Goal: Navigation & Orientation: Find specific page/section

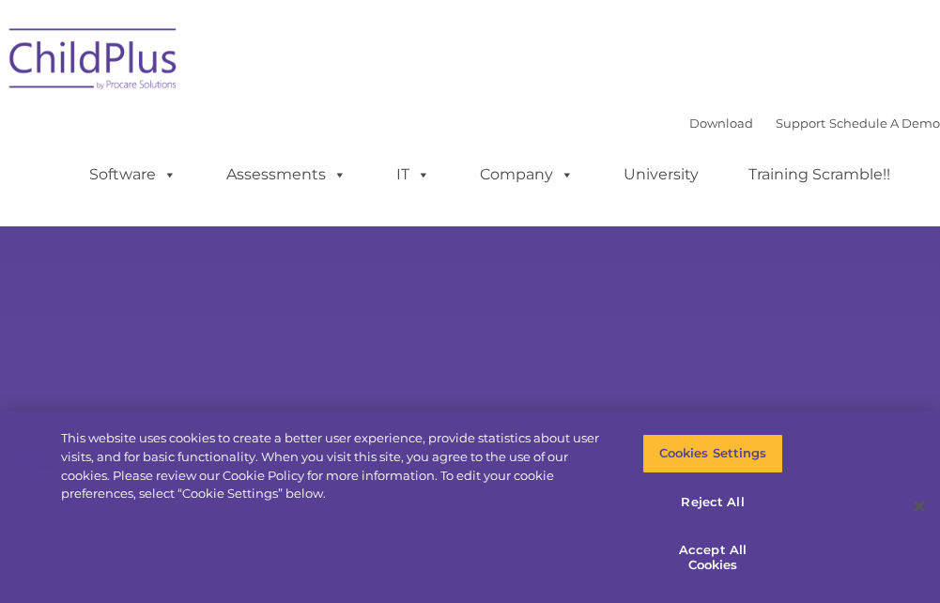
select select "MEDIUM"
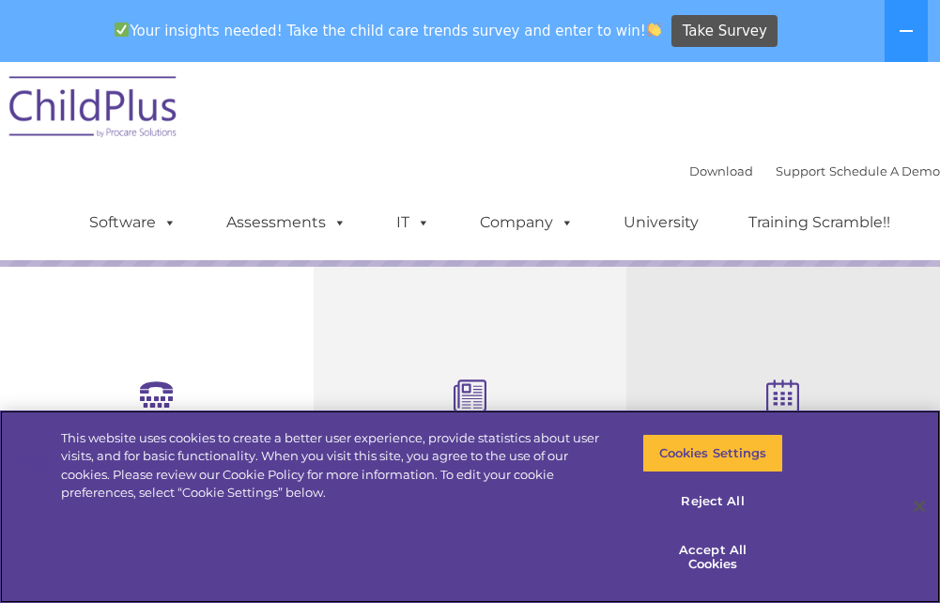
scroll to position [280, 0]
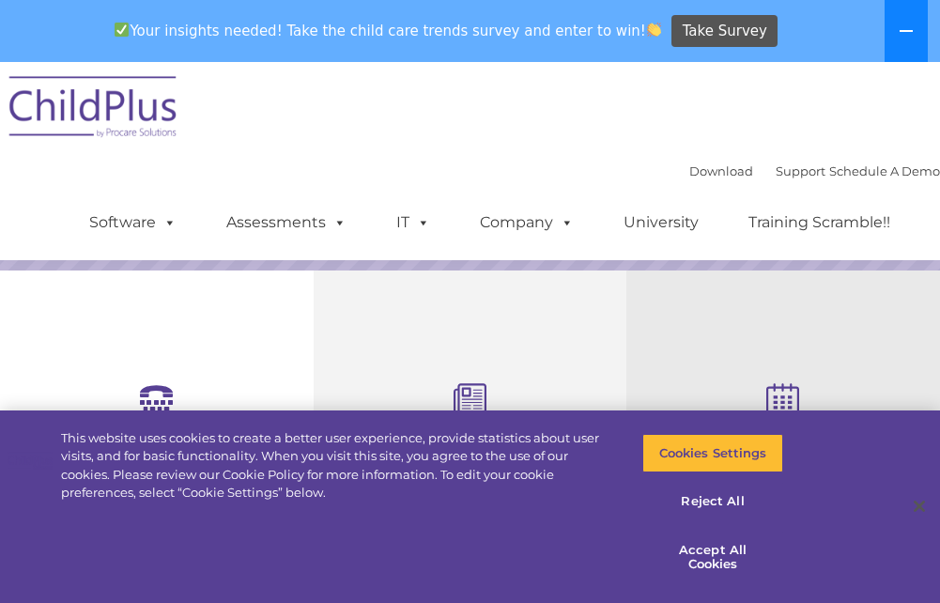
click at [915, 35] on button at bounding box center [906, 31] width 43 height 62
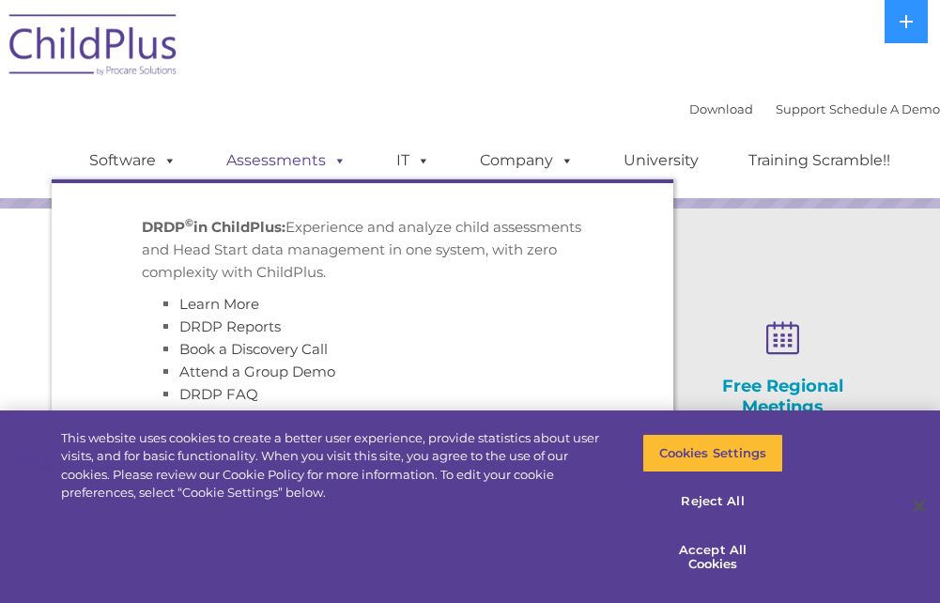
click at [278, 149] on link "Assessments" at bounding box center [287, 161] width 158 height 38
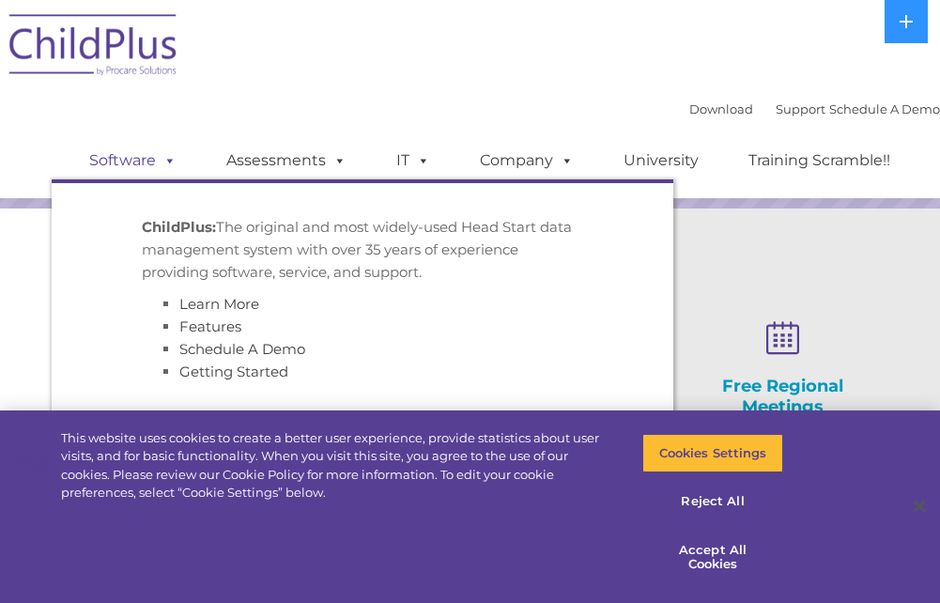
click at [150, 155] on link "Software" at bounding box center [132, 161] width 125 height 38
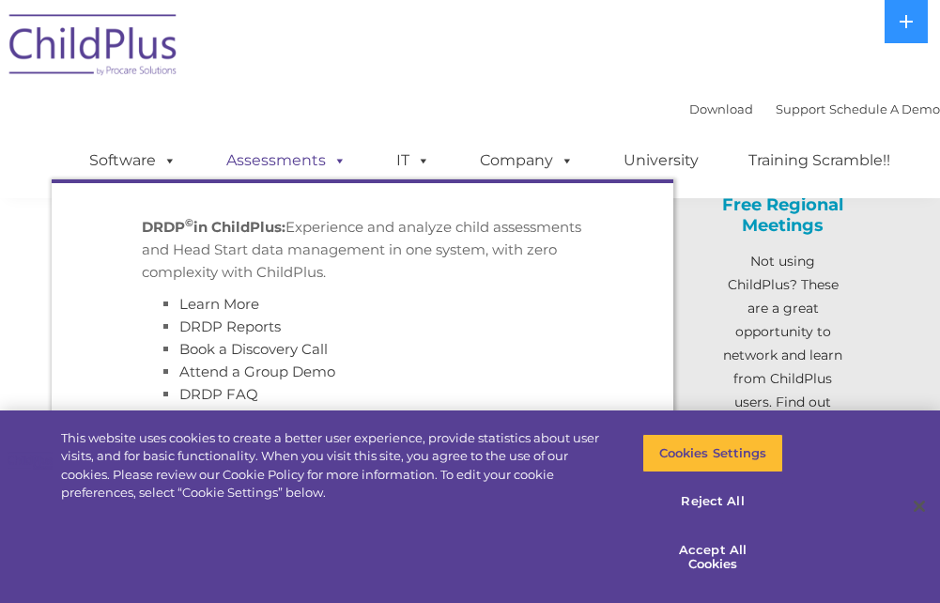
scroll to position [468, 0]
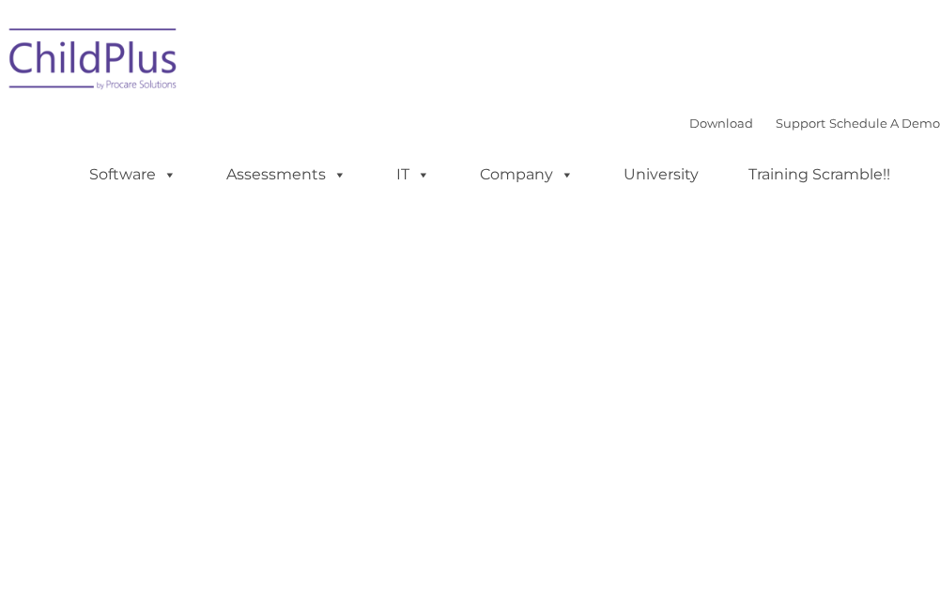
click at [426, 101] on div "Download Support | Schedule A Demo Search for: Search MENU MENU Software ChildP…" at bounding box center [470, 113] width 940 height 198
type input ""
